Goal: Check status: Check status

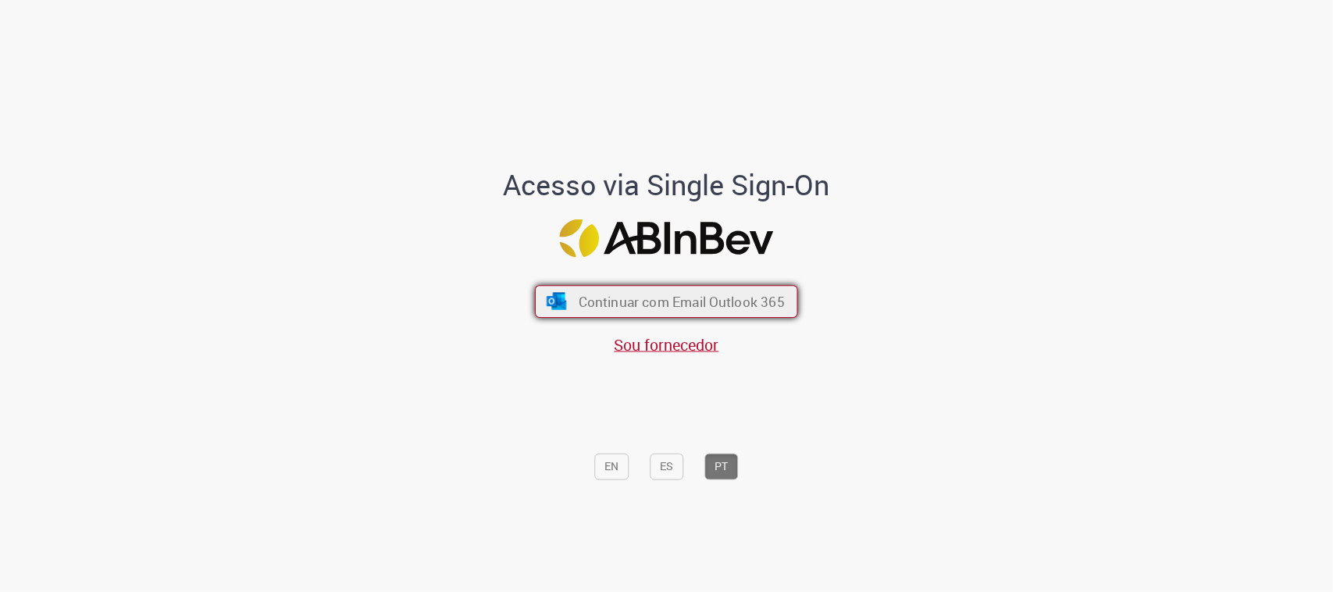
click at [648, 290] on button "Continuar com Email Outlook 365" at bounding box center [666, 301] width 263 height 33
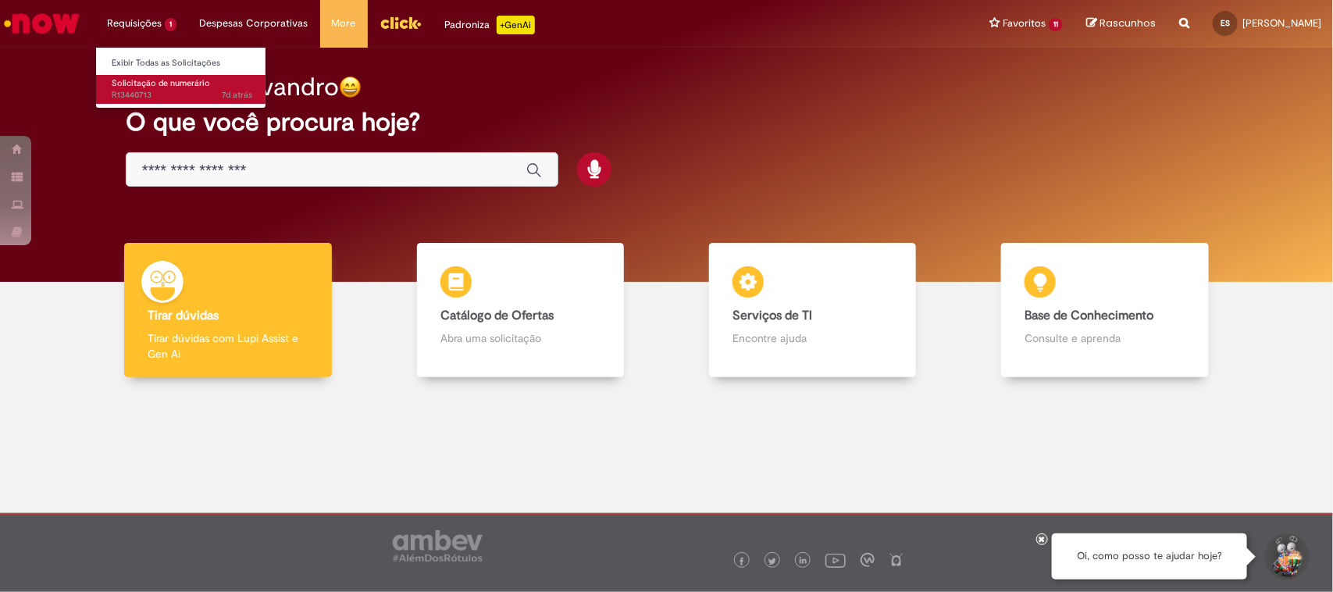
click at [137, 86] on span "Solicitação de numerário" at bounding box center [161, 83] width 98 height 12
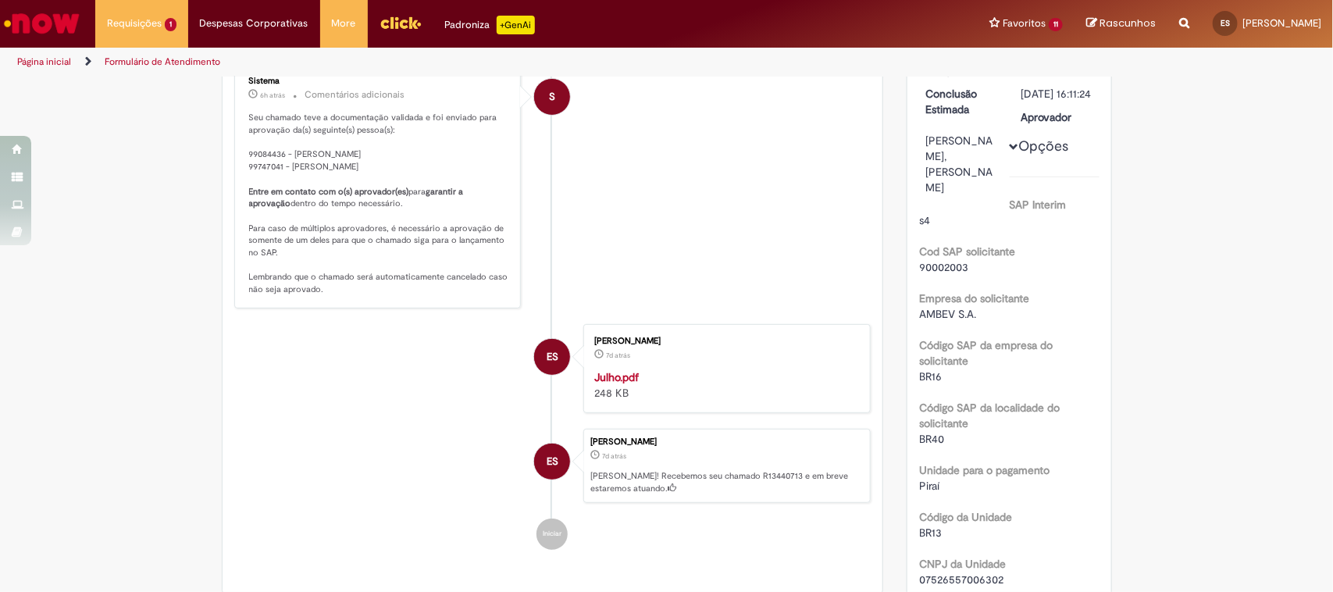
scroll to position [98, 0]
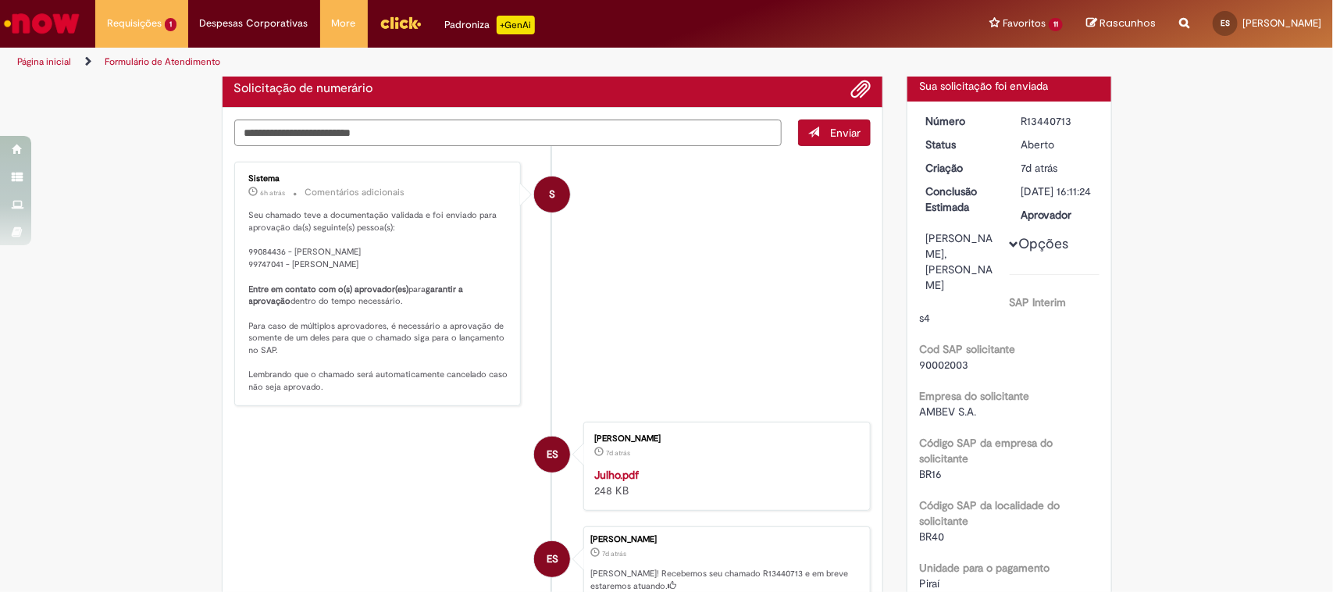
drag, startPoint x: 1089, startPoint y: 262, endPoint x: 1007, endPoint y: 227, distance: 88.9
click at [1007, 230] on dd "[PERSON_NAME], [PERSON_NAME]" at bounding box center [962, 261] width 96 height 62
click at [765, 281] on li "S Sistema 6h atrás 6 horas atrás Comentários adicionais Seu chamado teve a docu…" at bounding box center [552, 284] width 637 height 244
drag, startPoint x: 361, startPoint y: 267, endPoint x: 255, endPoint y: 240, distance: 108.9
click at [255, 240] on p "Seu chamado teve a documentação validada e foi enviado para aprovação da(s) seg…" at bounding box center [379, 301] width 260 height 184
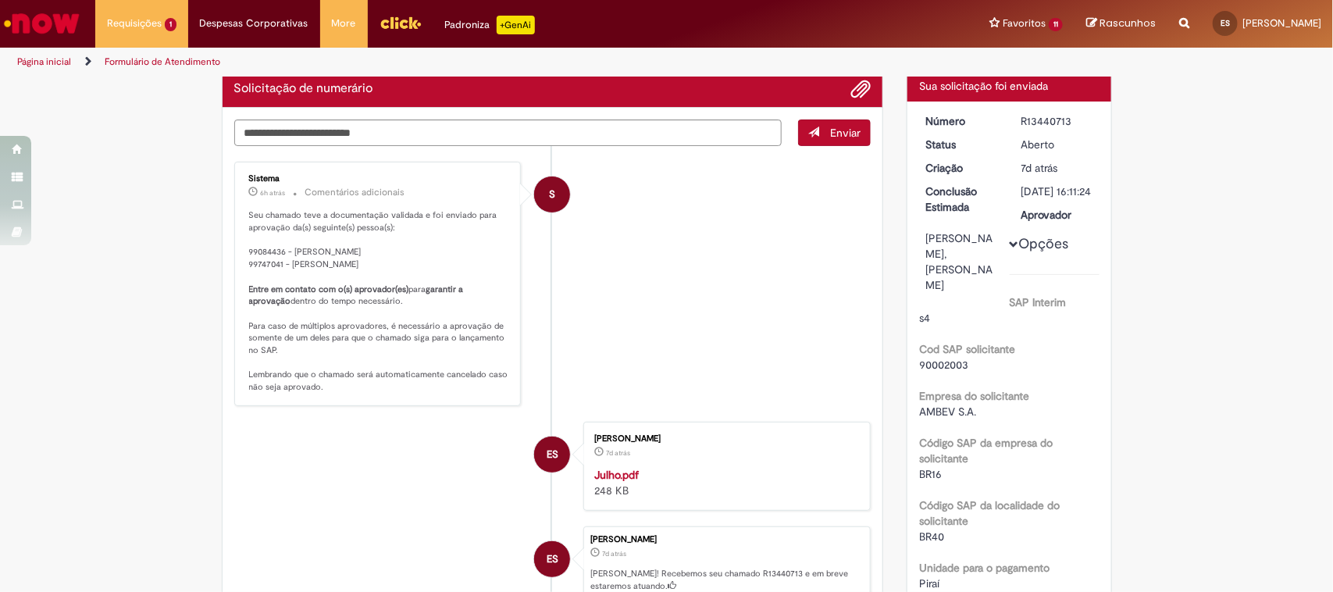
click at [597, 312] on li "S Sistema 6h atrás 6 horas atrás Comentários adicionais Seu chamado teve a docu…" at bounding box center [552, 284] width 637 height 244
